Goal: Task Accomplishment & Management: Use online tool/utility

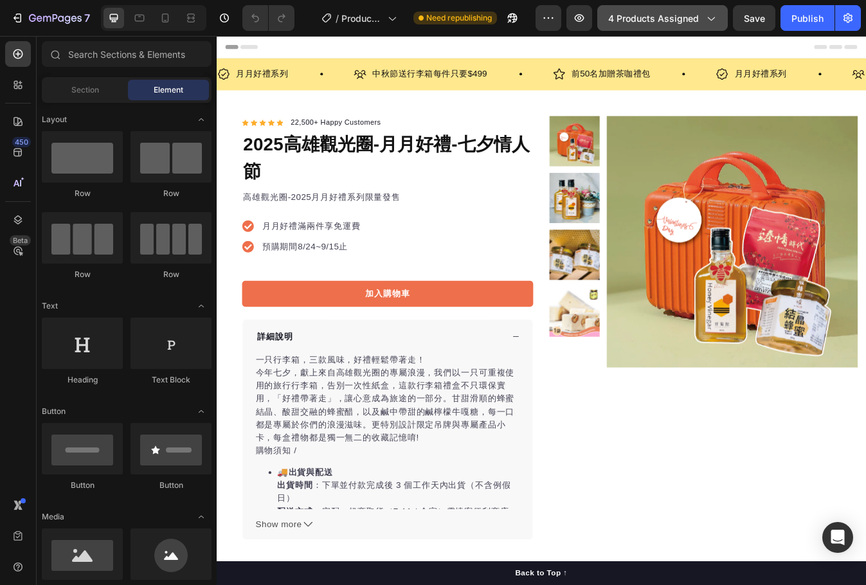
click at [693, 14] on span "4 products assigned" at bounding box center [653, 19] width 91 height 14
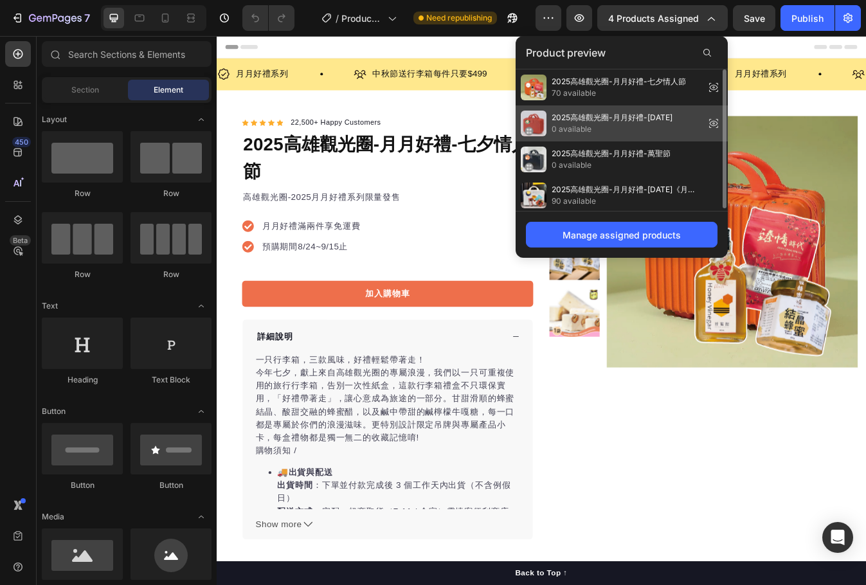
scroll to position [3, 0]
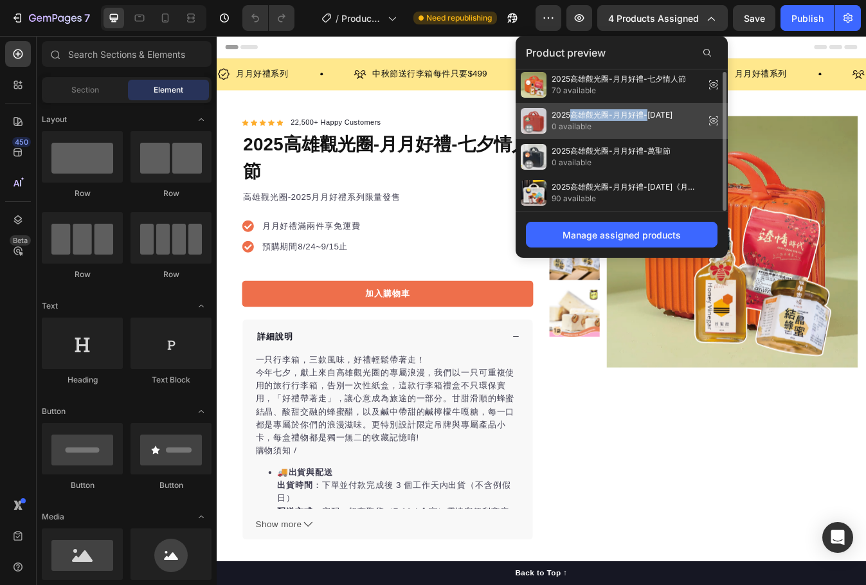
drag, startPoint x: 651, startPoint y: 115, endPoint x: 572, endPoint y: 118, distance: 79.1
click at [572, 118] on span "2025高雄觀光圈-月月好禮-[DATE]" at bounding box center [612, 115] width 121 height 12
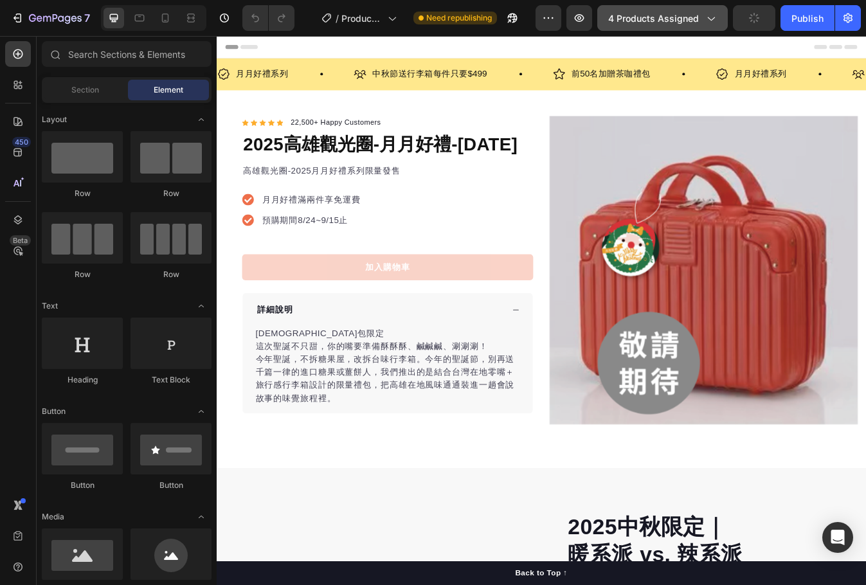
click at [707, 9] on button "4 products assigned" at bounding box center [662, 18] width 131 height 26
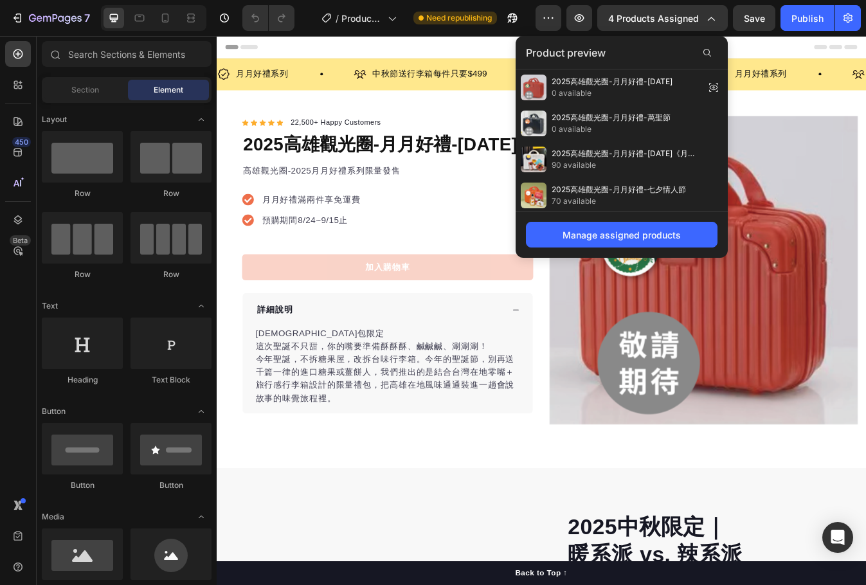
drag, startPoint x: 620, startPoint y: 126, endPoint x: 632, endPoint y: 59, distance: 67.9
click at [637, 49] on div "Product preview" at bounding box center [622, 52] width 212 height 33
click at [596, 233] on div "Manage assigned products" at bounding box center [622, 235] width 118 height 14
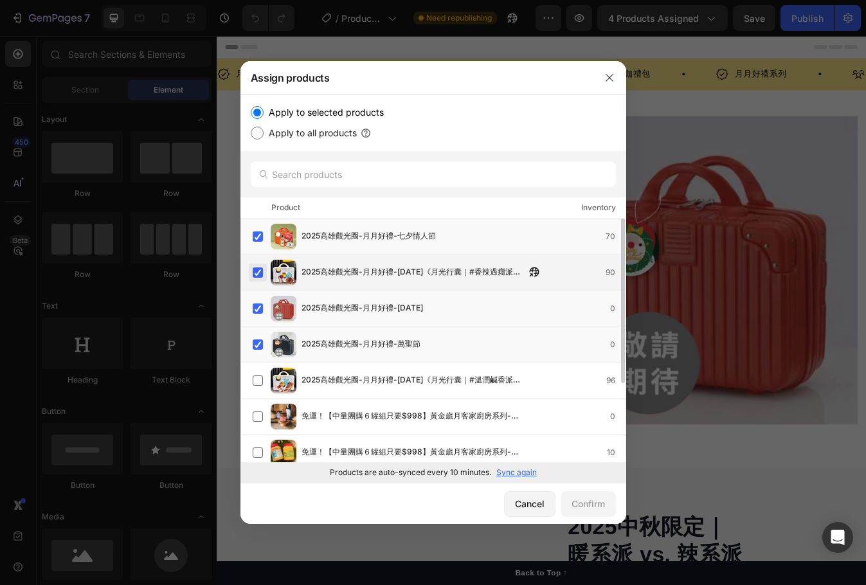
click at [257, 271] on label at bounding box center [258, 272] width 10 height 10
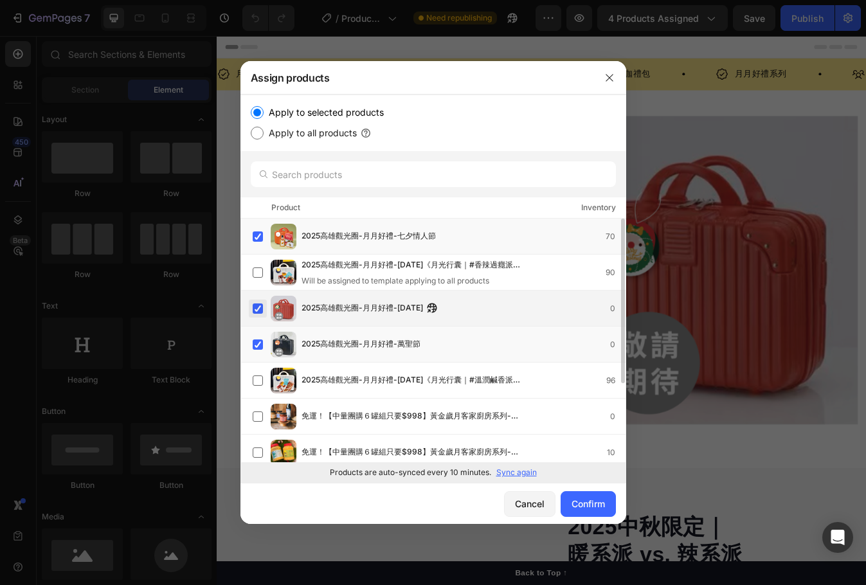
click at [256, 303] on label at bounding box center [258, 308] width 10 height 10
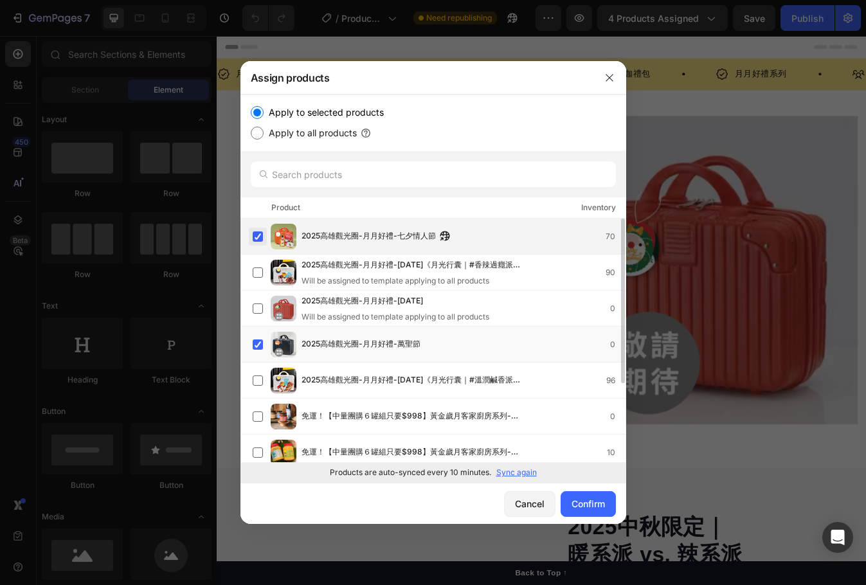
click at [256, 233] on label at bounding box center [258, 236] width 10 height 10
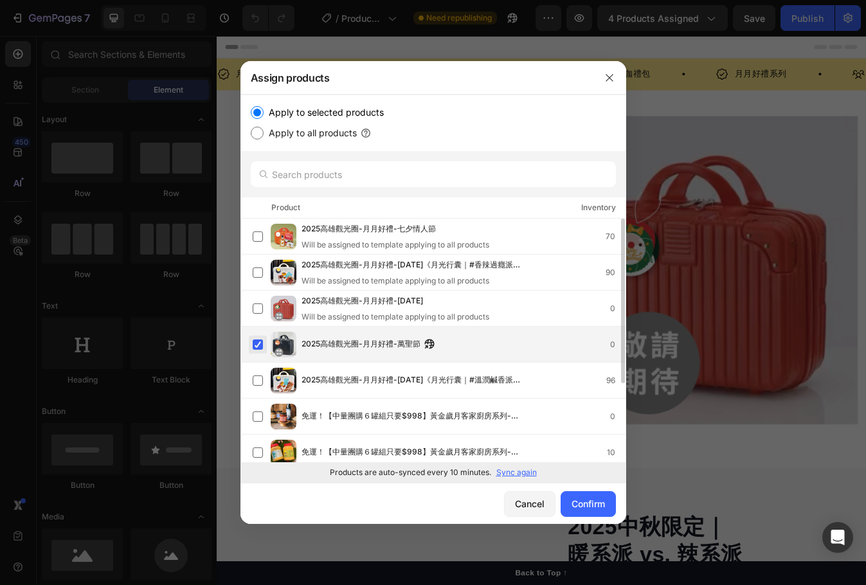
click at [258, 345] on label at bounding box center [258, 344] width 10 height 10
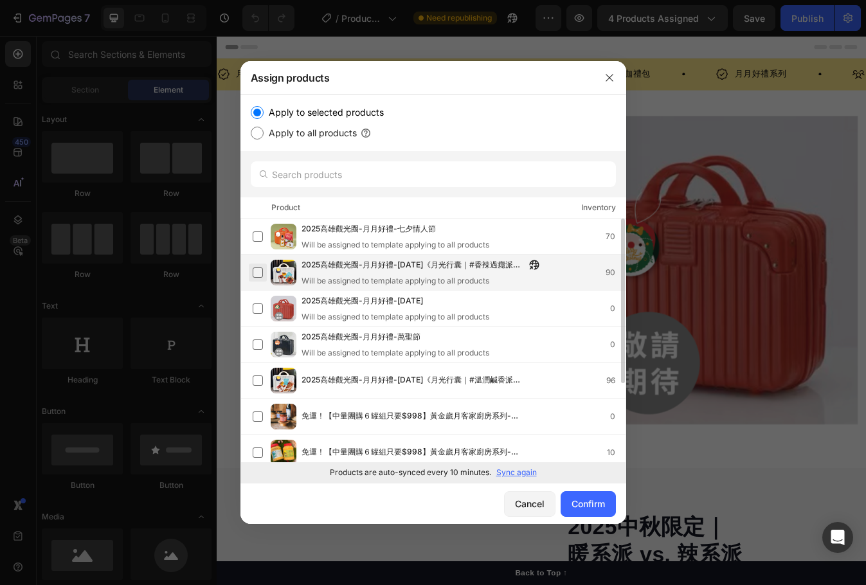
click at [261, 276] on label at bounding box center [258, 272] width 10 height 10
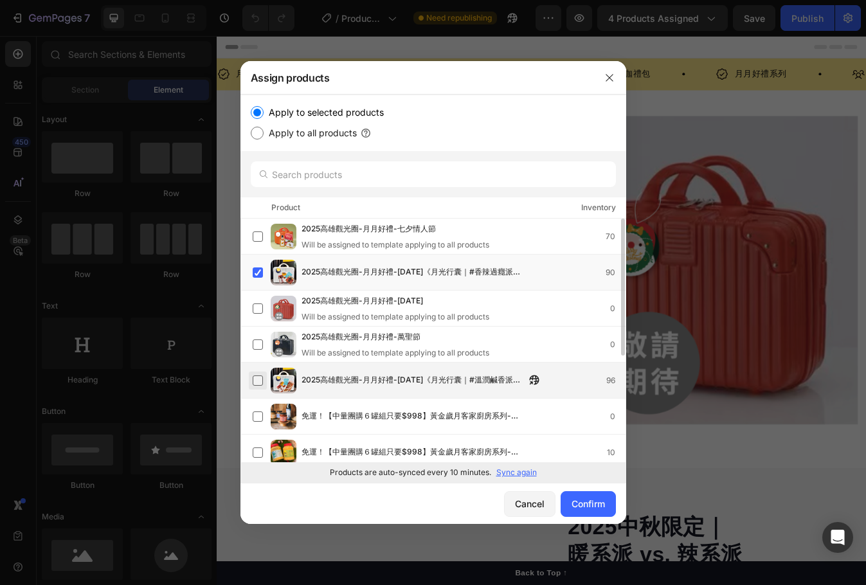
click at [254, 381] on label at bounding box center [258, 380] width 10 height 10
click at [579, 501] on div "Confirm" at bounding box center [588, 504] width 33 height 14
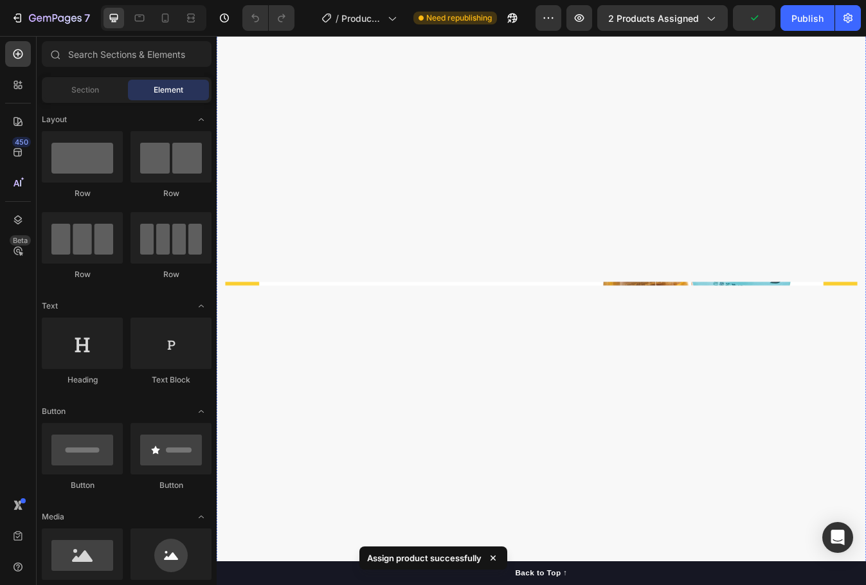
scroll to position [1543, 0]
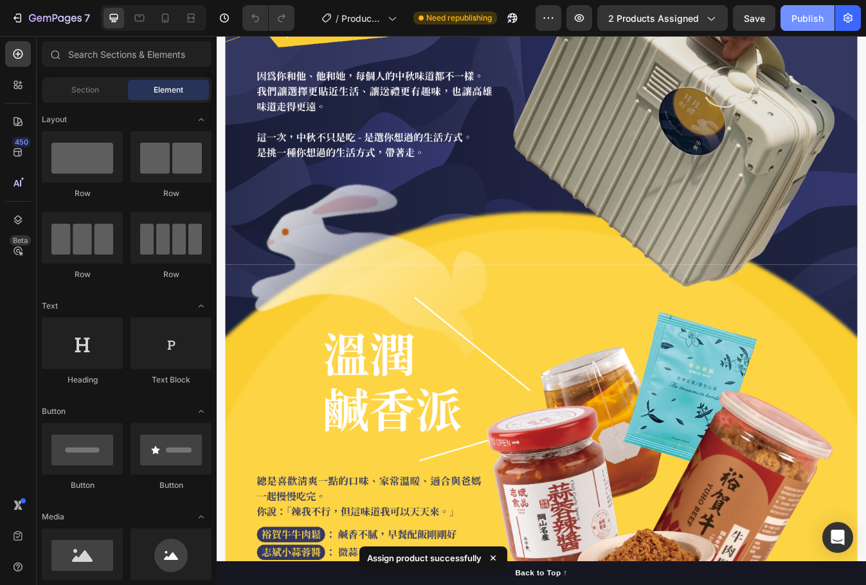
click at [816, 15] on div "Publish" at bounding box center [807, 19] width 32 height 14
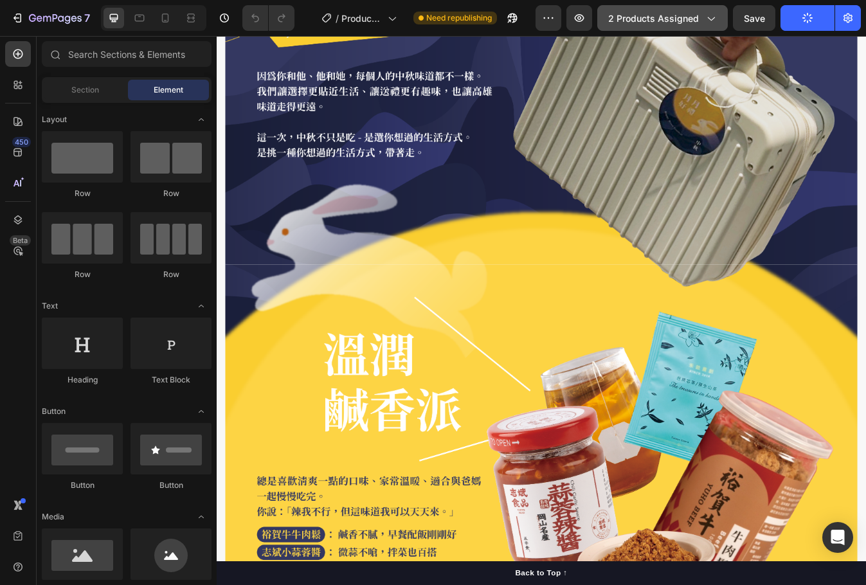
click at [656, 24] on span "2 products assigned" at bounding box center [653, 19] width 91 height 14
